Goal: Download file/media

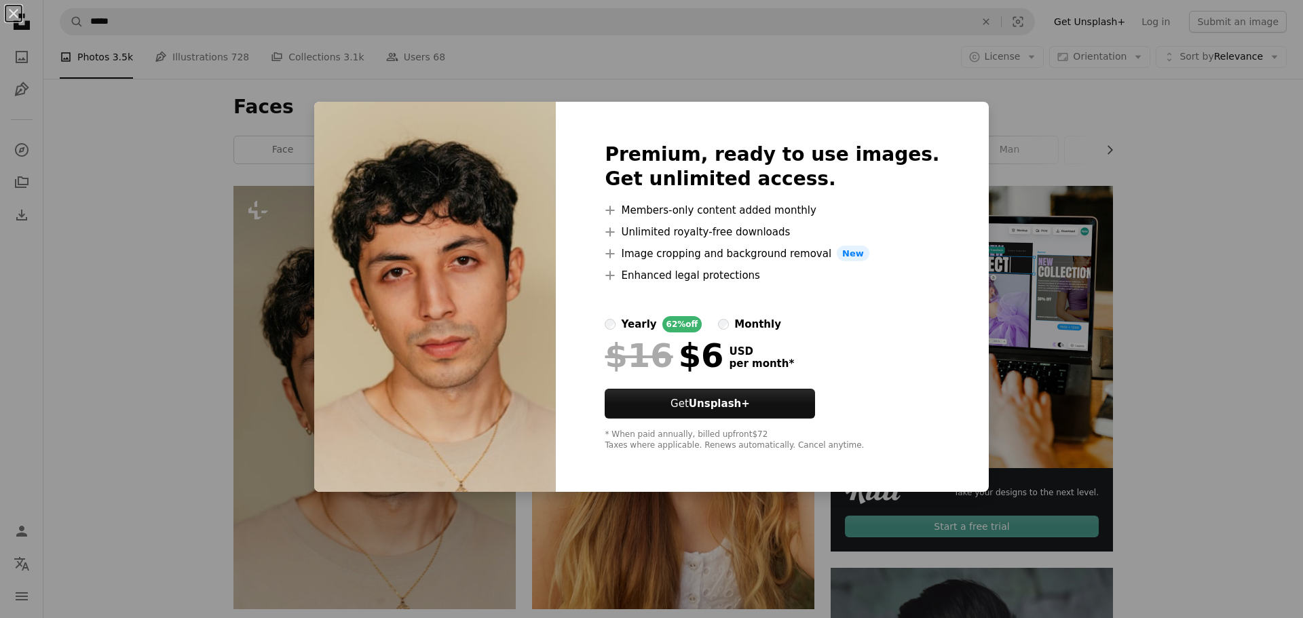
click at [175, 169] on div "An X shape Premium, ready to use images. Get unlimited access. A plus sign Memb…" at bounding box center [651, 309] width 1303 height 618
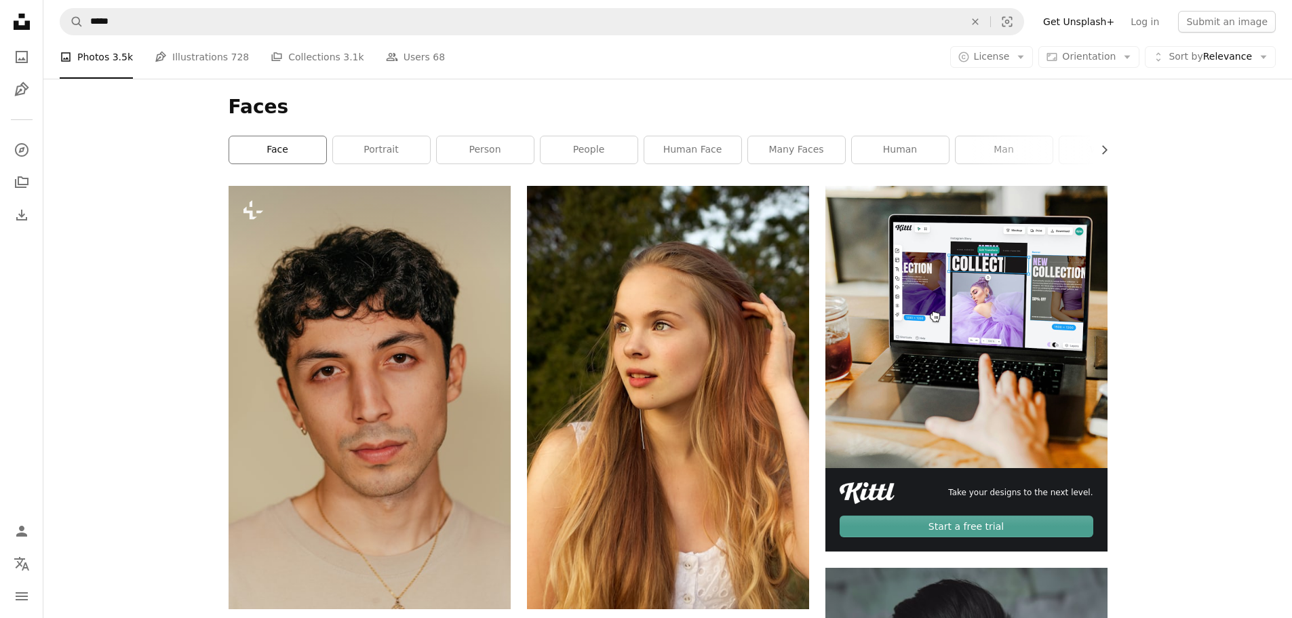
click at [277, 155] on link "face" at bounding box center [277, 149] width 97 height 27
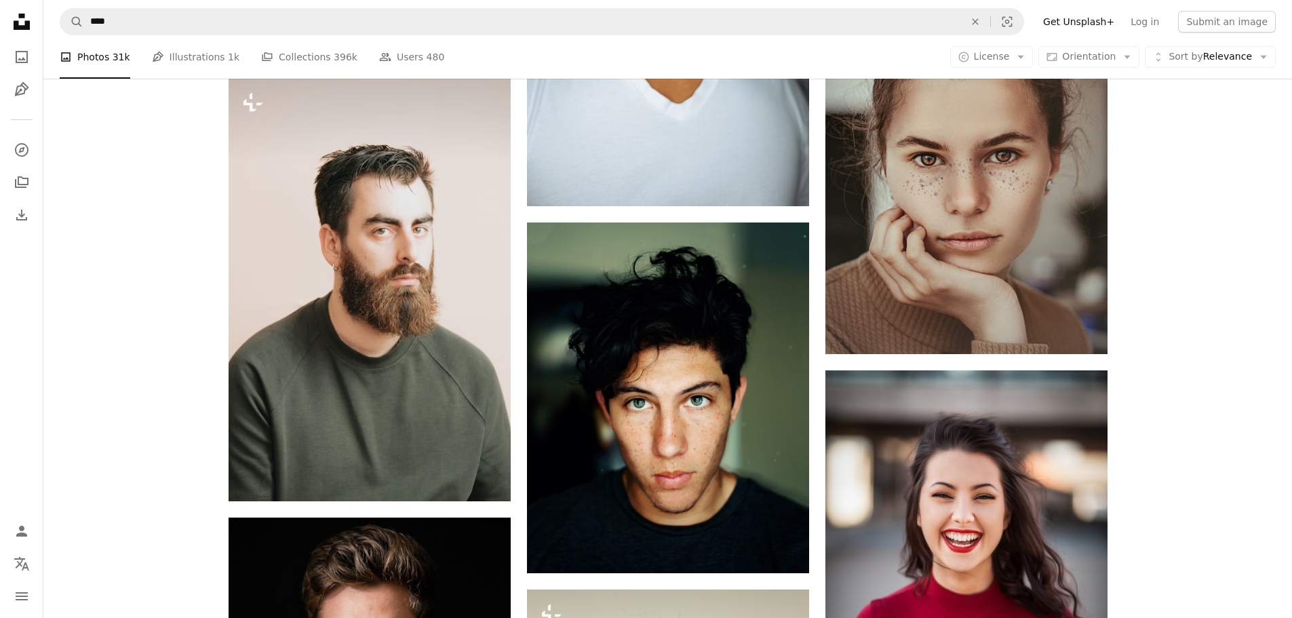
scroll to position [1357, 0]
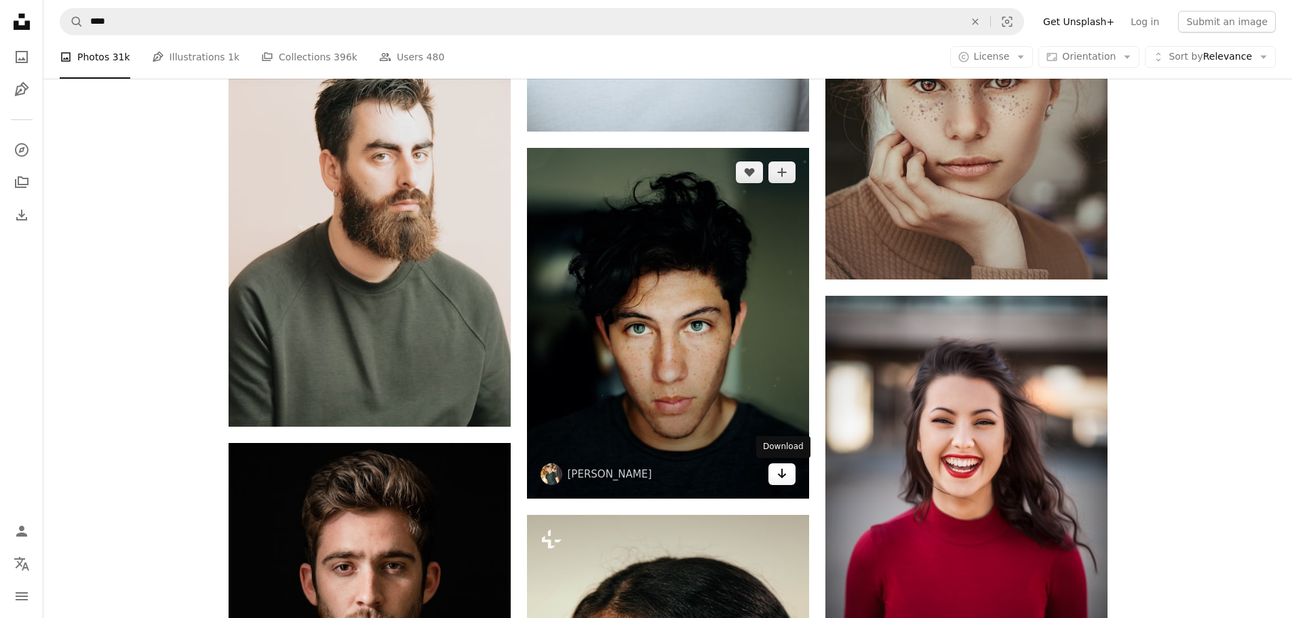
click at [782, 476] on icon "Download" at bounding box center [781, 473] width 9 height 9
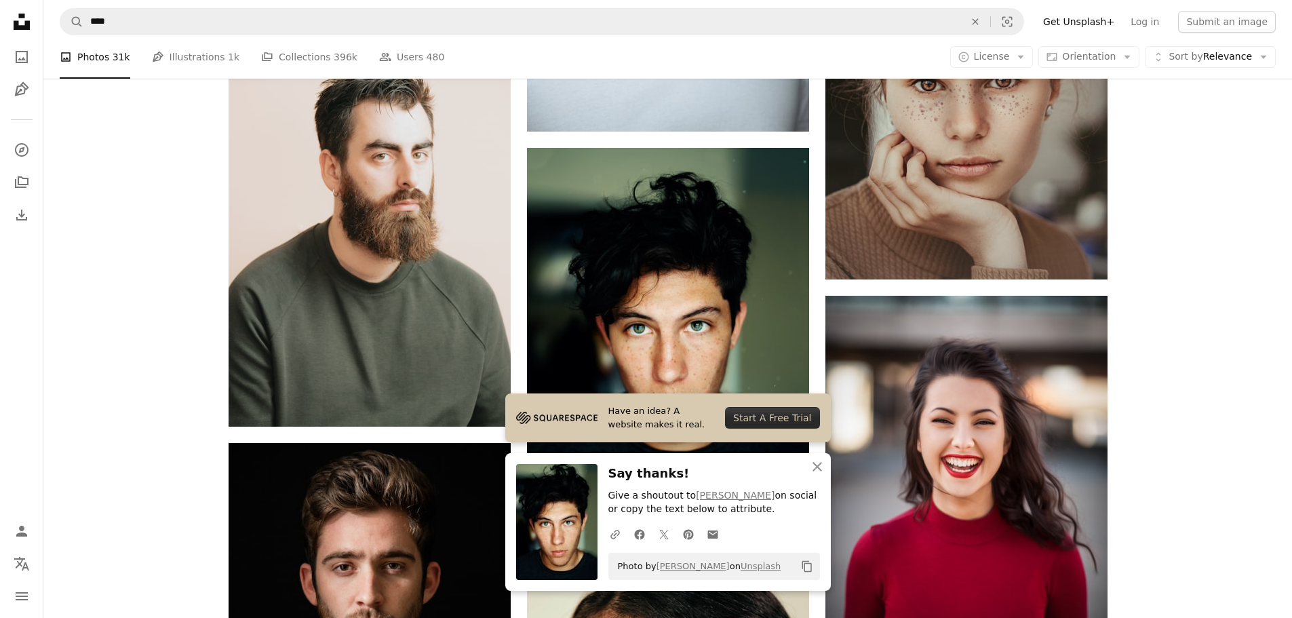
click at [138, 231] on div "Plus sign for Unsplash+ A heart A plus sign [PERSON_NAME] For Unsplash+ A lock …" at bounding box center [667, 327] width 1249 height 2997
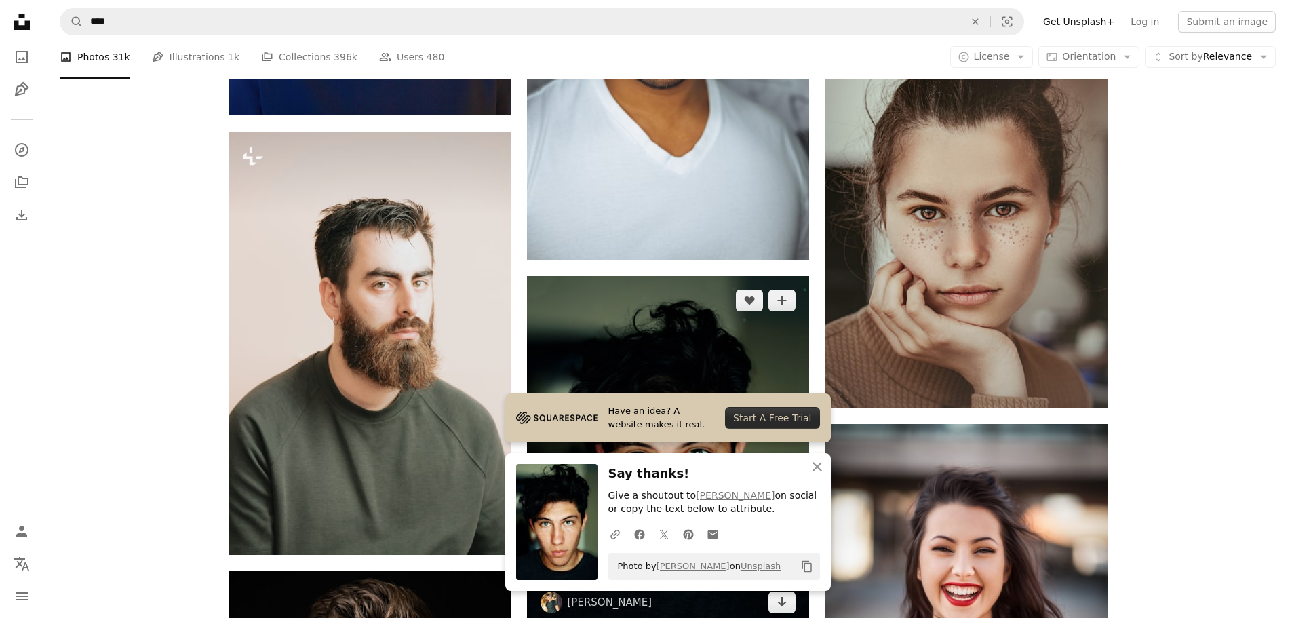
scroll to position [1221, 0]
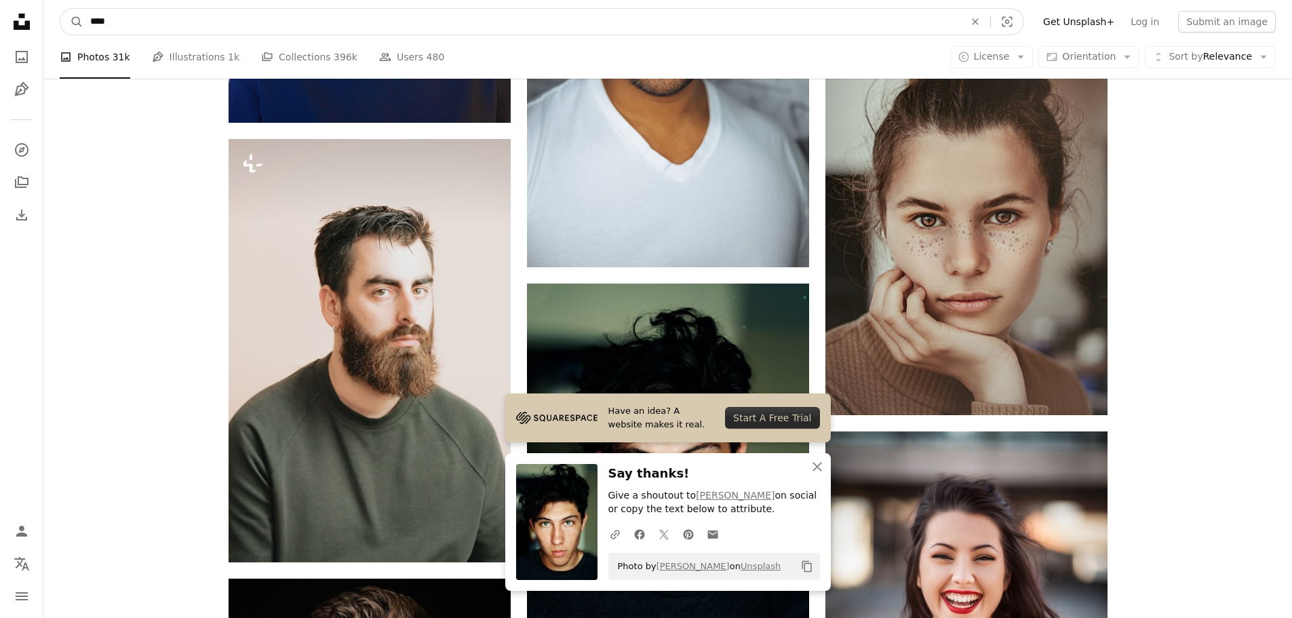
click at [88, 24] on input "****" at bounding box center [521, 22] width 877 height 26
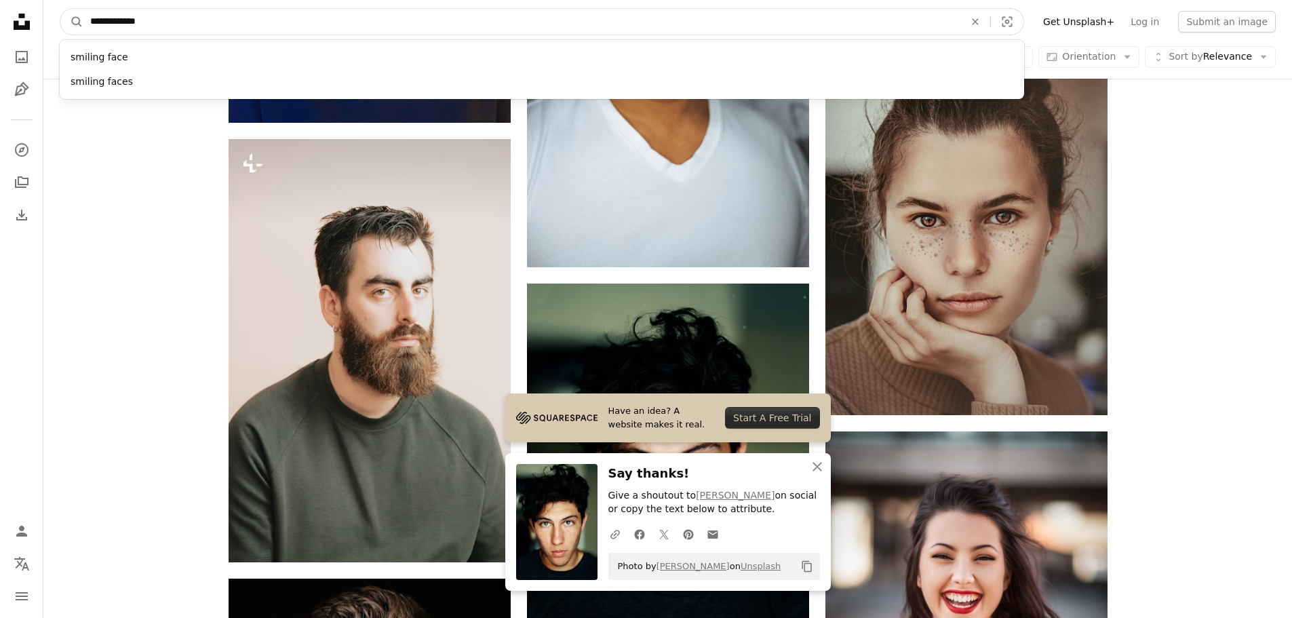
type input "**********"
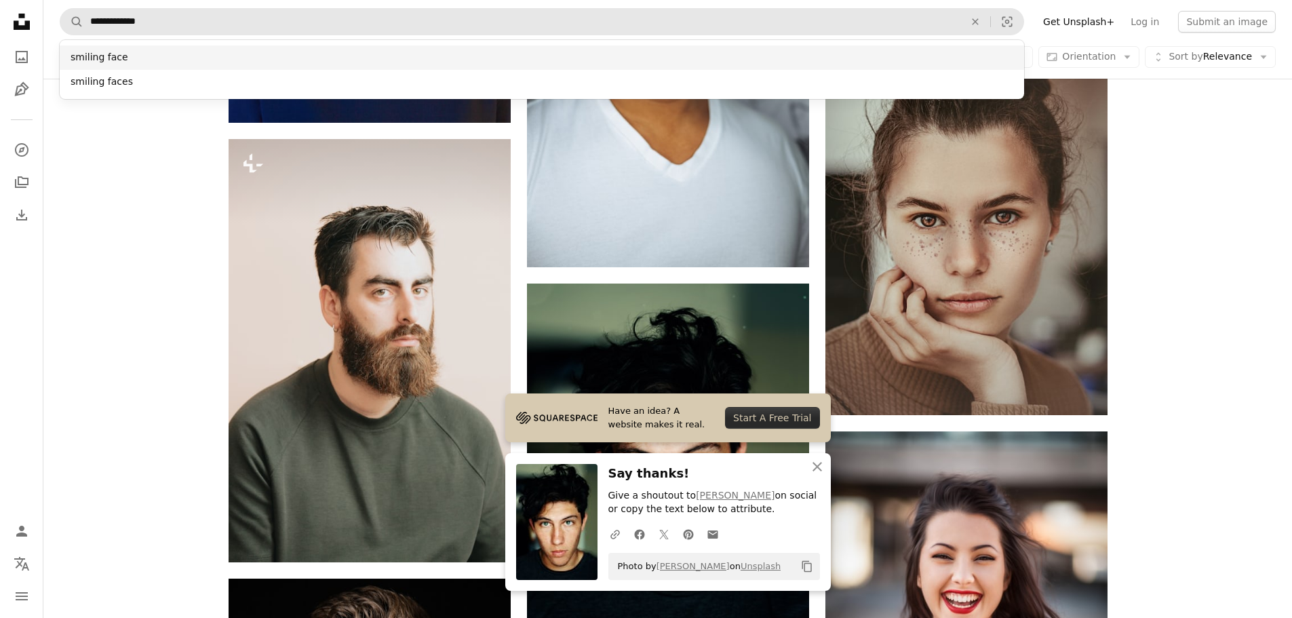
click at [99, 57] on div "smiling face" at bounding box center [542, 57] width 965 height 24
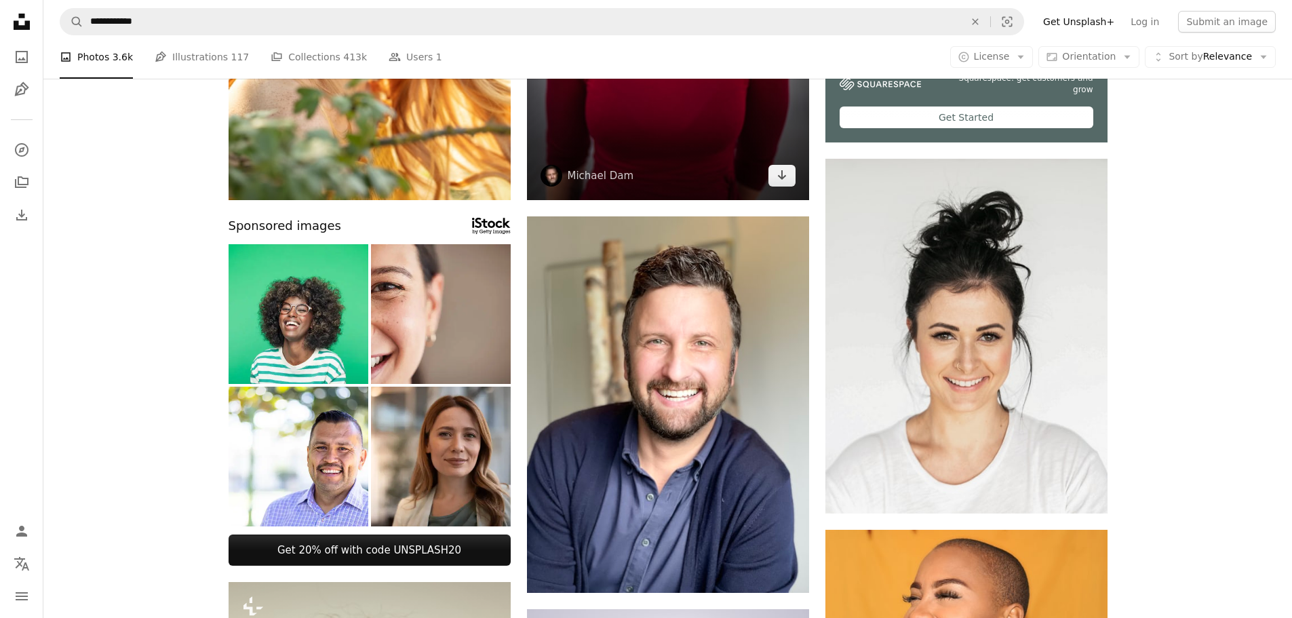
scroll to position [475, 0]
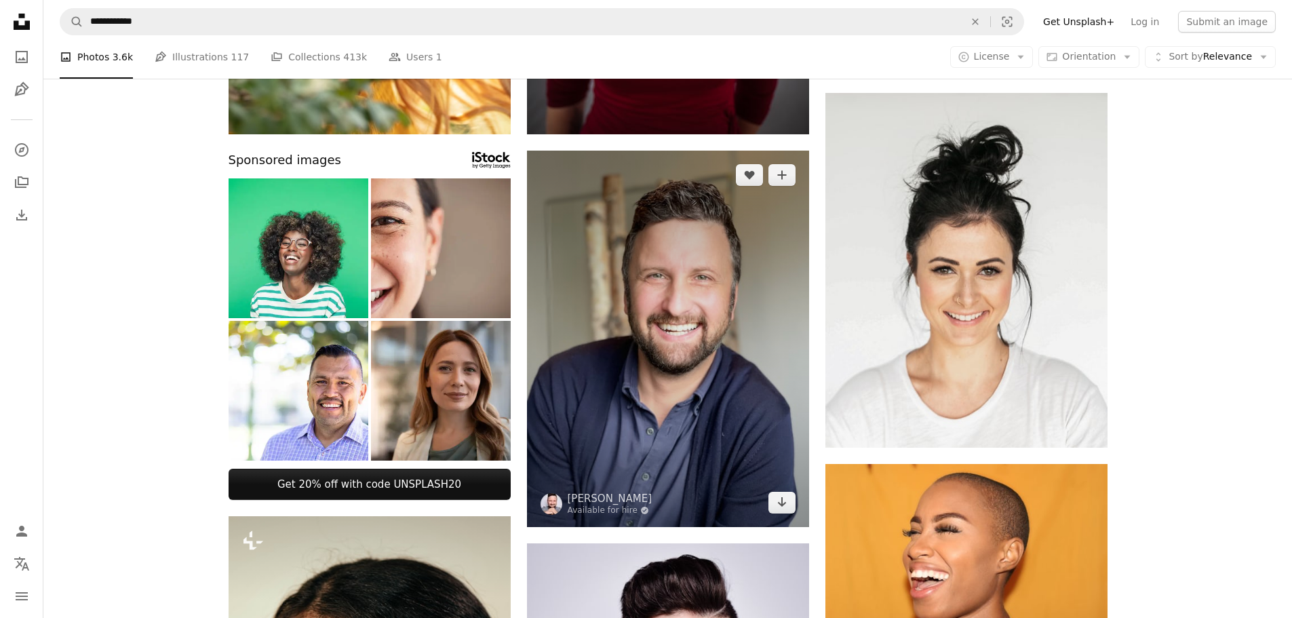
click at [685, 288] on img at bounding box center [668, 339] width 282 height 377
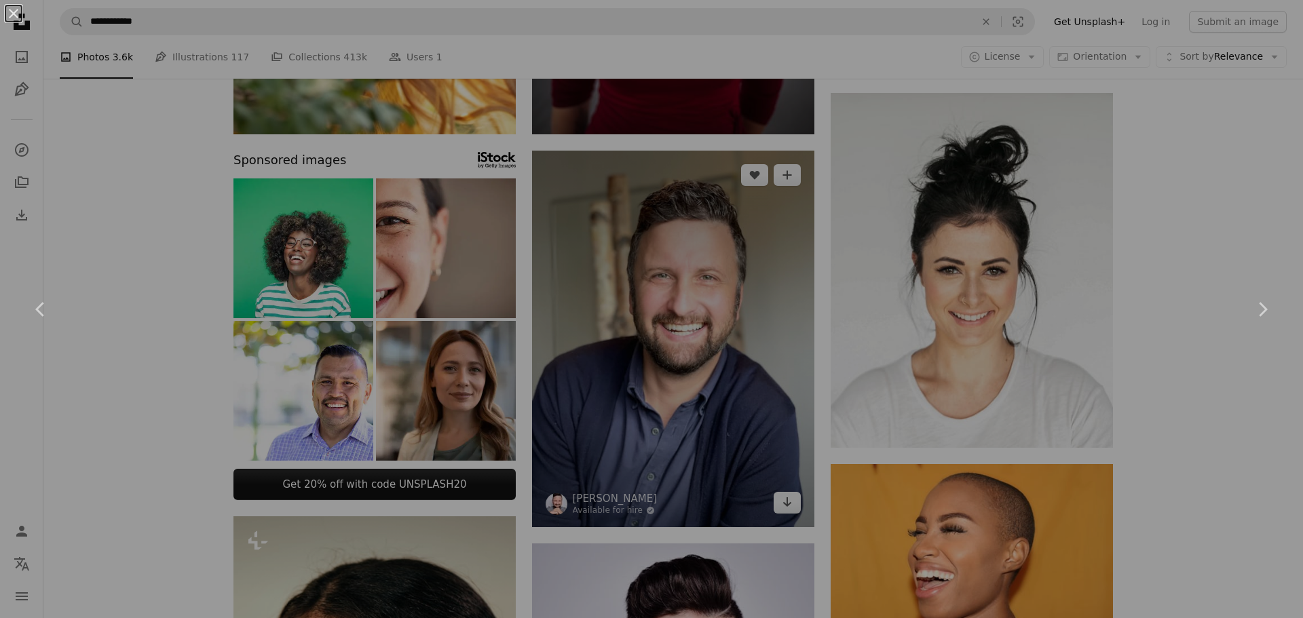
click at [685, 288] on div "An X shape Chevron left Chevron right" at bounding box center [651, 309] width 1303 height 618
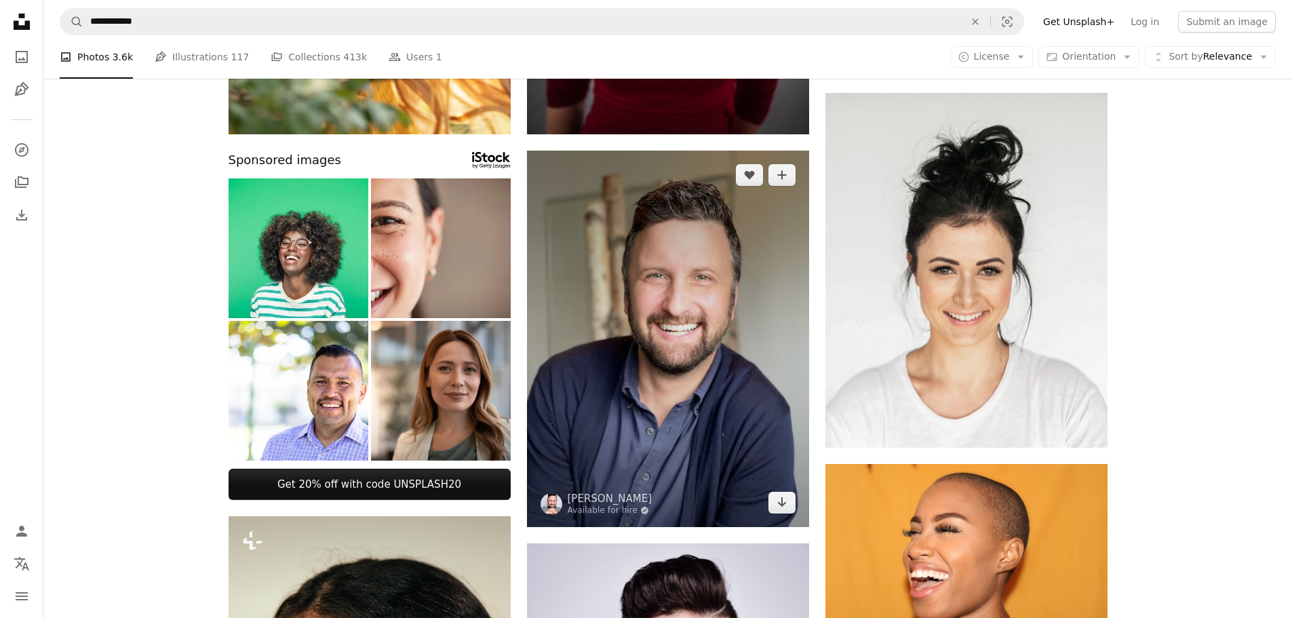
click at [685, 288] on img at bounding box center [668, 339] width 282 height 377
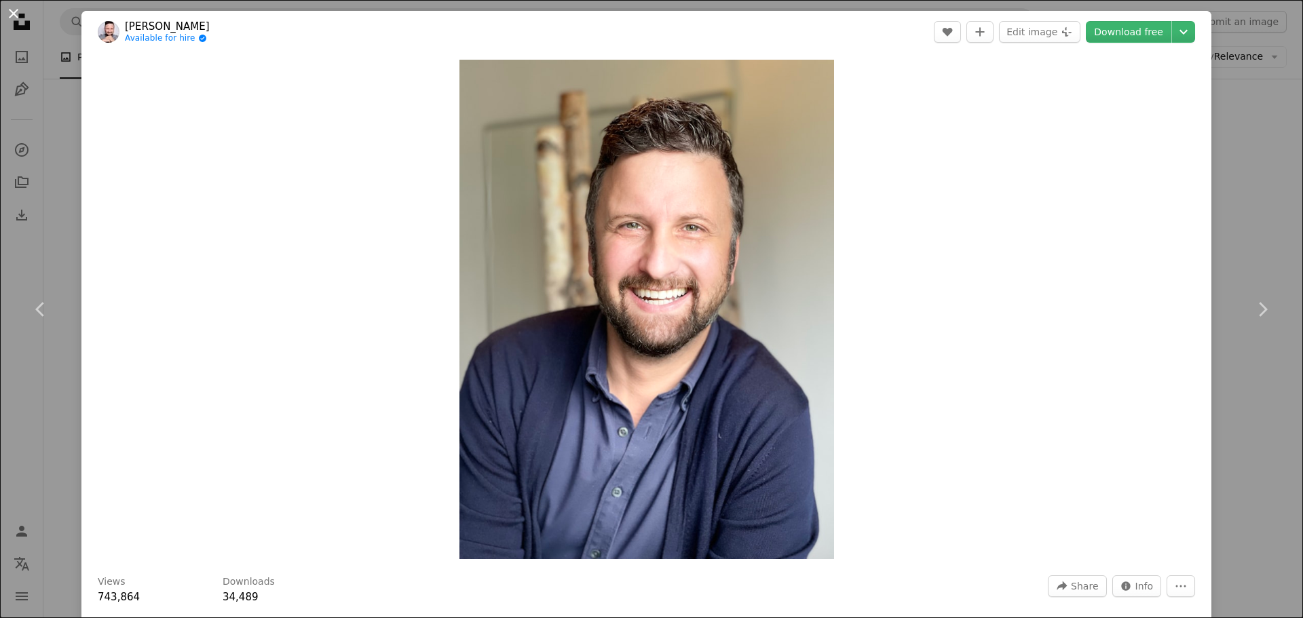
click at [16, 13] on button "An X shape" at bounding box center [13, 13] width 16 height 16
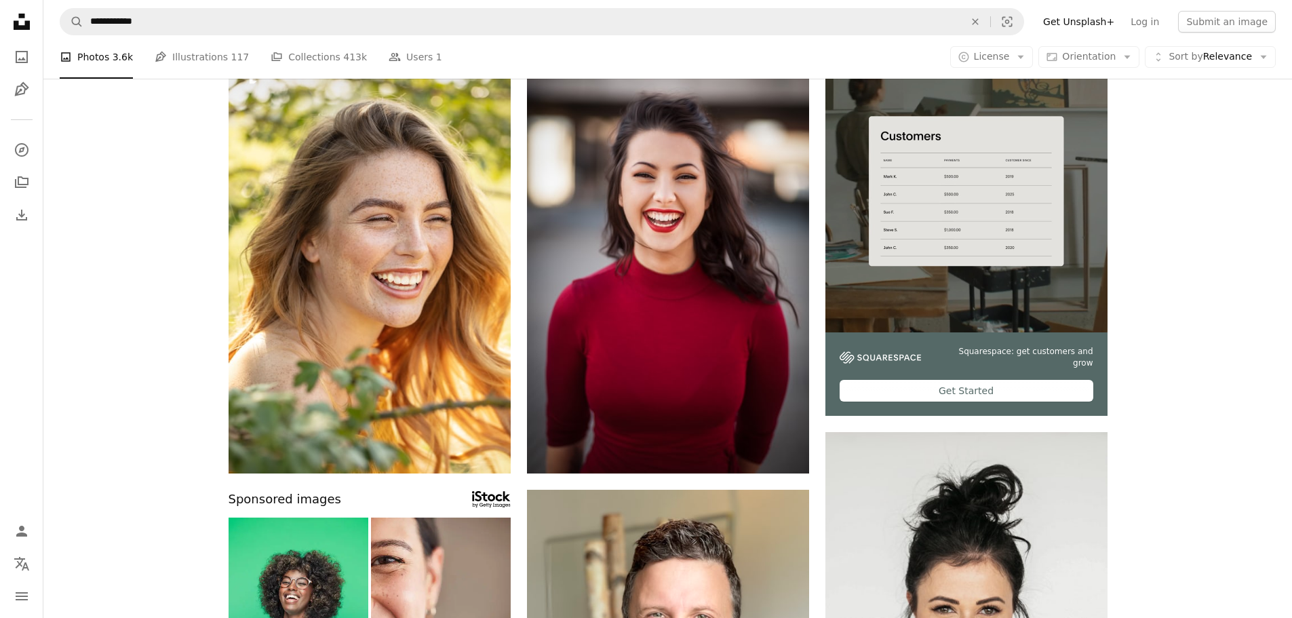
scroll to position [204, 0]
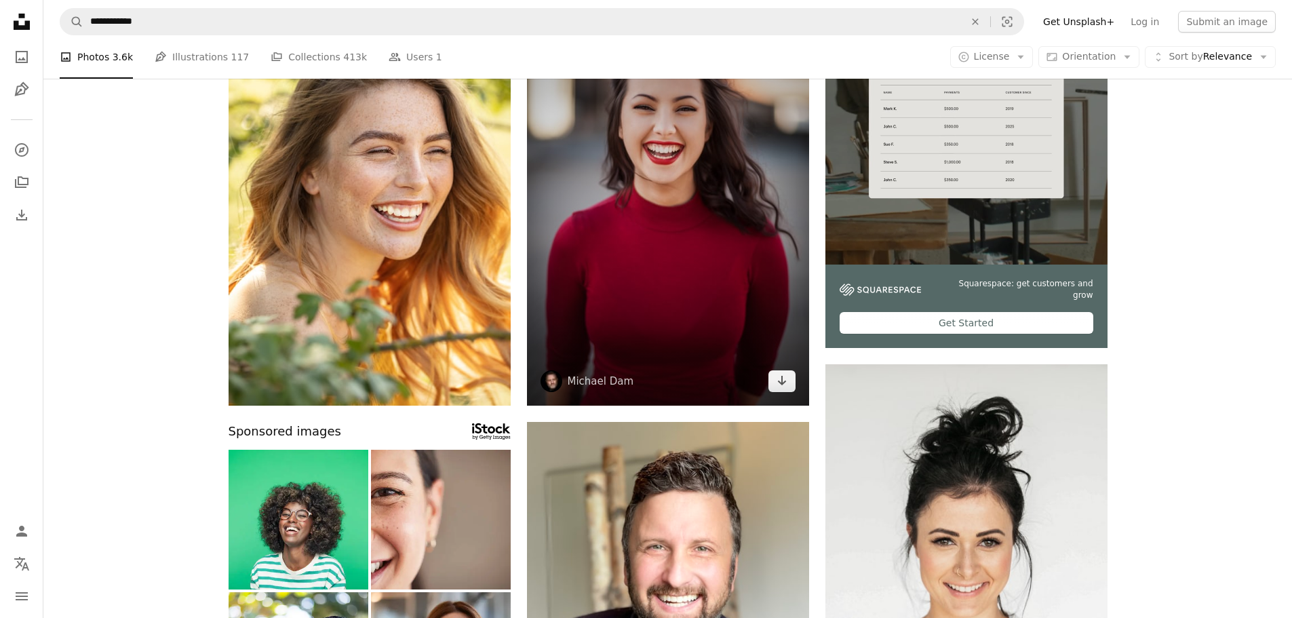
click at [732, 208] on img at bounding box center [668, 193] width 282 height 423
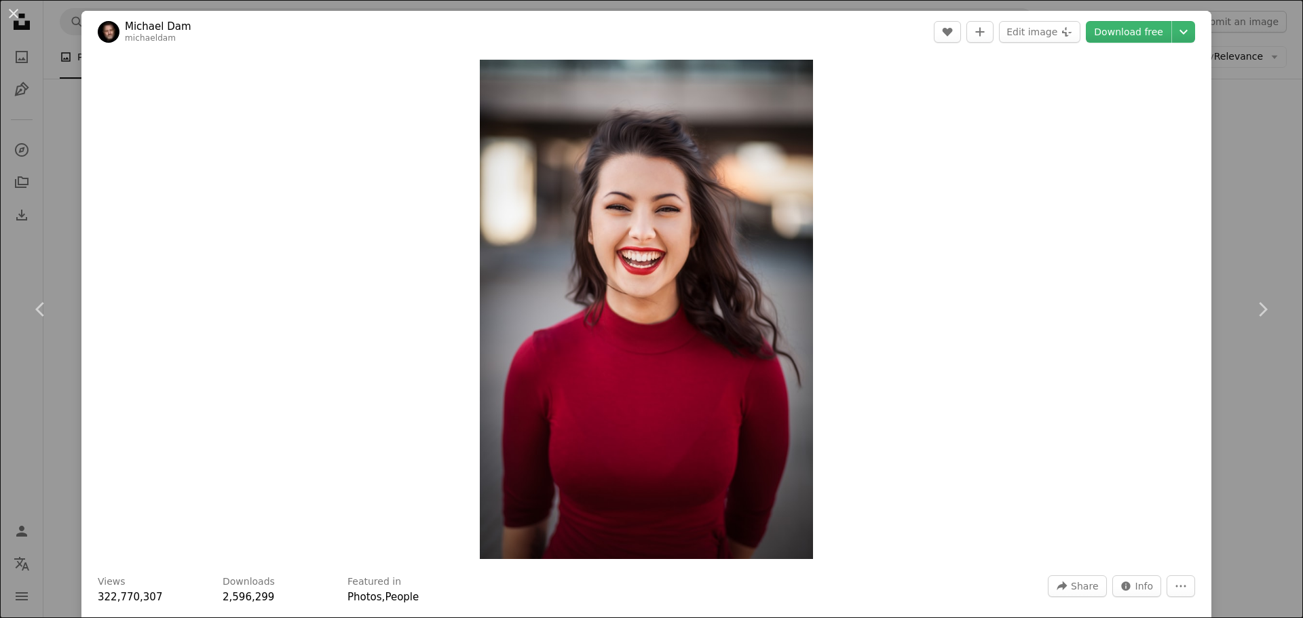
drag, startPoint x: 14, startPoint y: 15, endPoint x: 159, endPoint y: 93, distance: 165.4
click at [14, 15] on button "An X shape" at bounding box center [13, 13] width 16 height 16
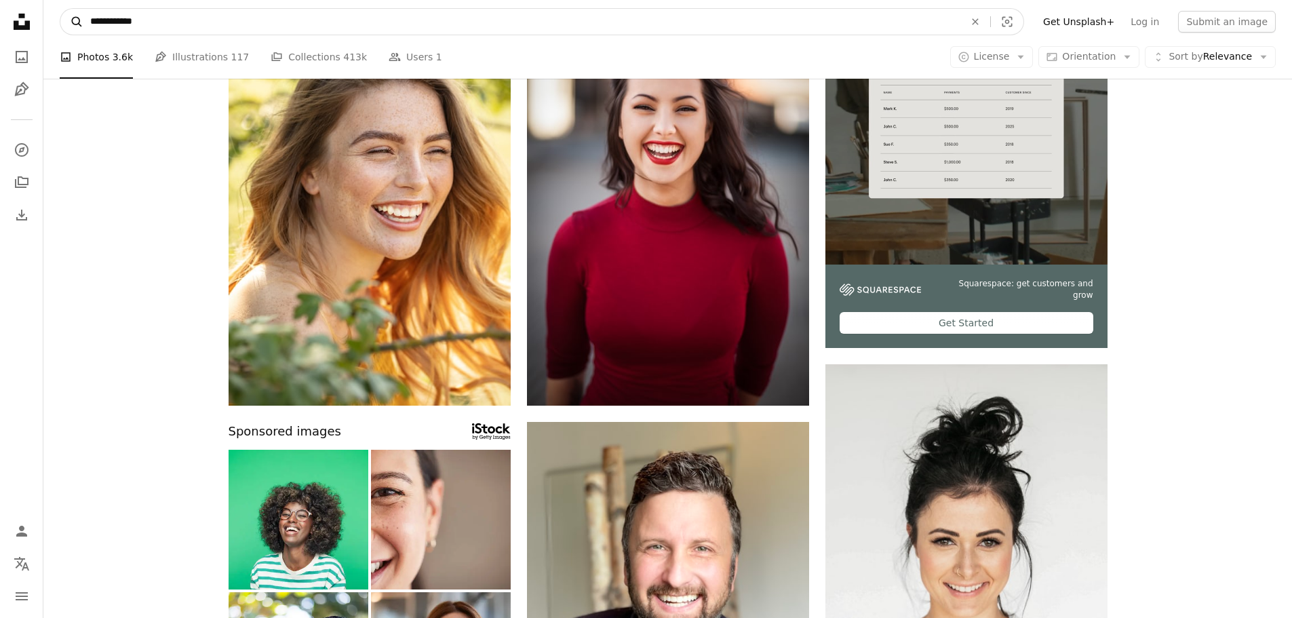
drag, startPoint x: 122, startPoint y: 20, endPoint x: 66, endPoint y: 26, distance: 56.6
click at [66, 26] on form "**********" at bounding box center [542, 21] width 965 height 27
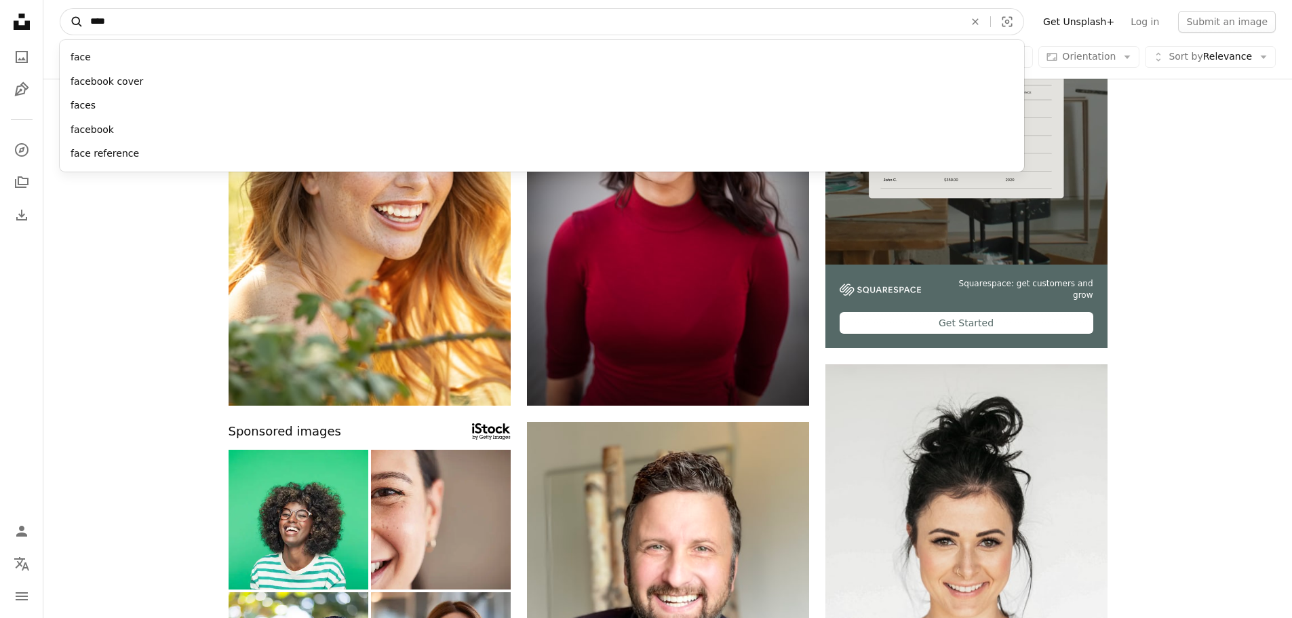
type input "****"
click at [60, 9] on button "A magnifying glass" at bounding box center [71, 22] width 23 height 26
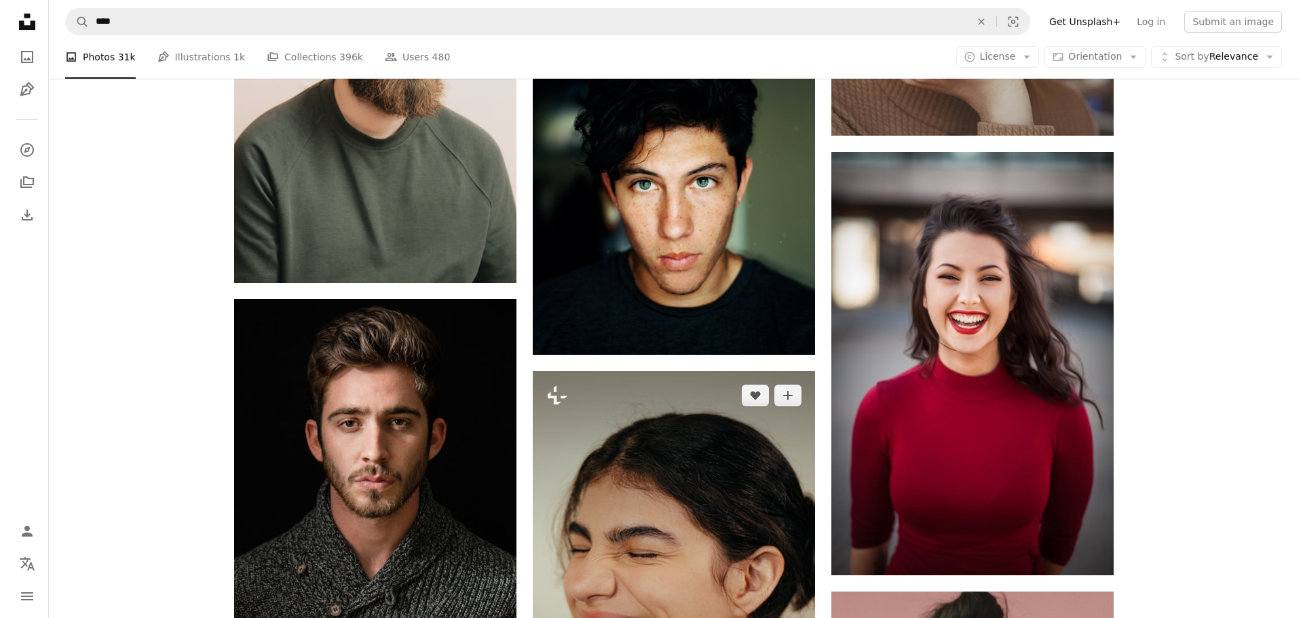
scroll to position [1493, 0]
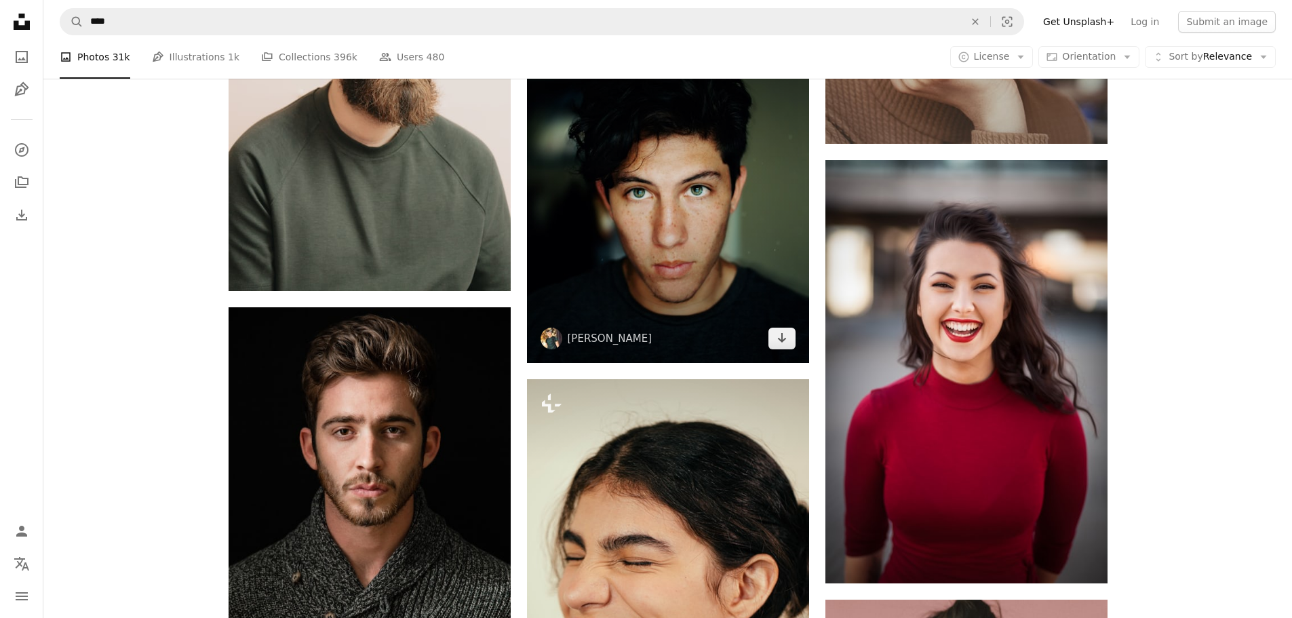
click at [708, 210] on img at bounding box center [668, 187] width 282 height 351
